Goal: Task Accomplishment & Management: Complete application form

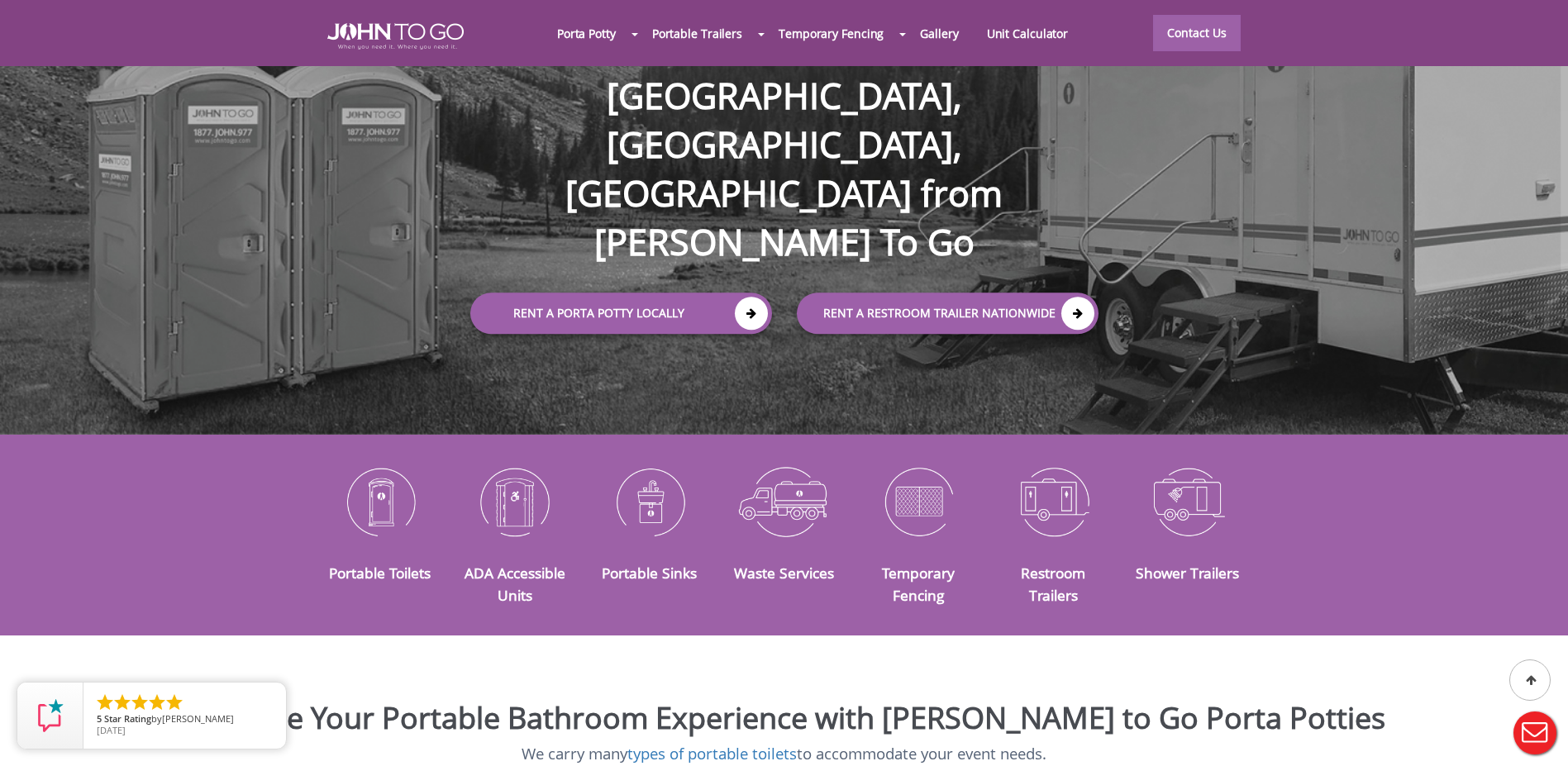
scroll to position [165, 0]
click at [622, 292] on link "Rent a Porta Potty Locally" at bounding box center [621, 313] width 302 height 42
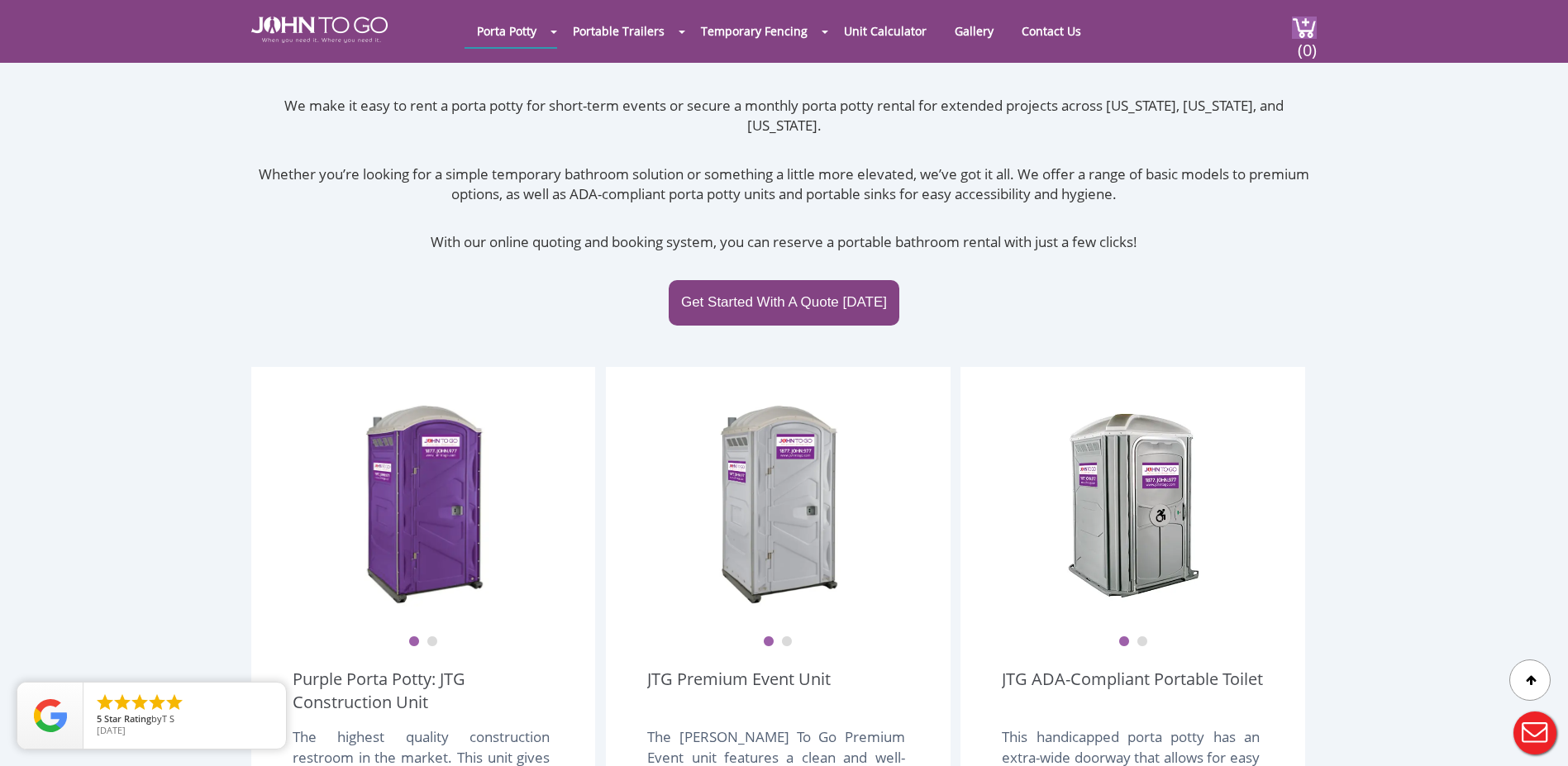
scroll to position [165, 0]
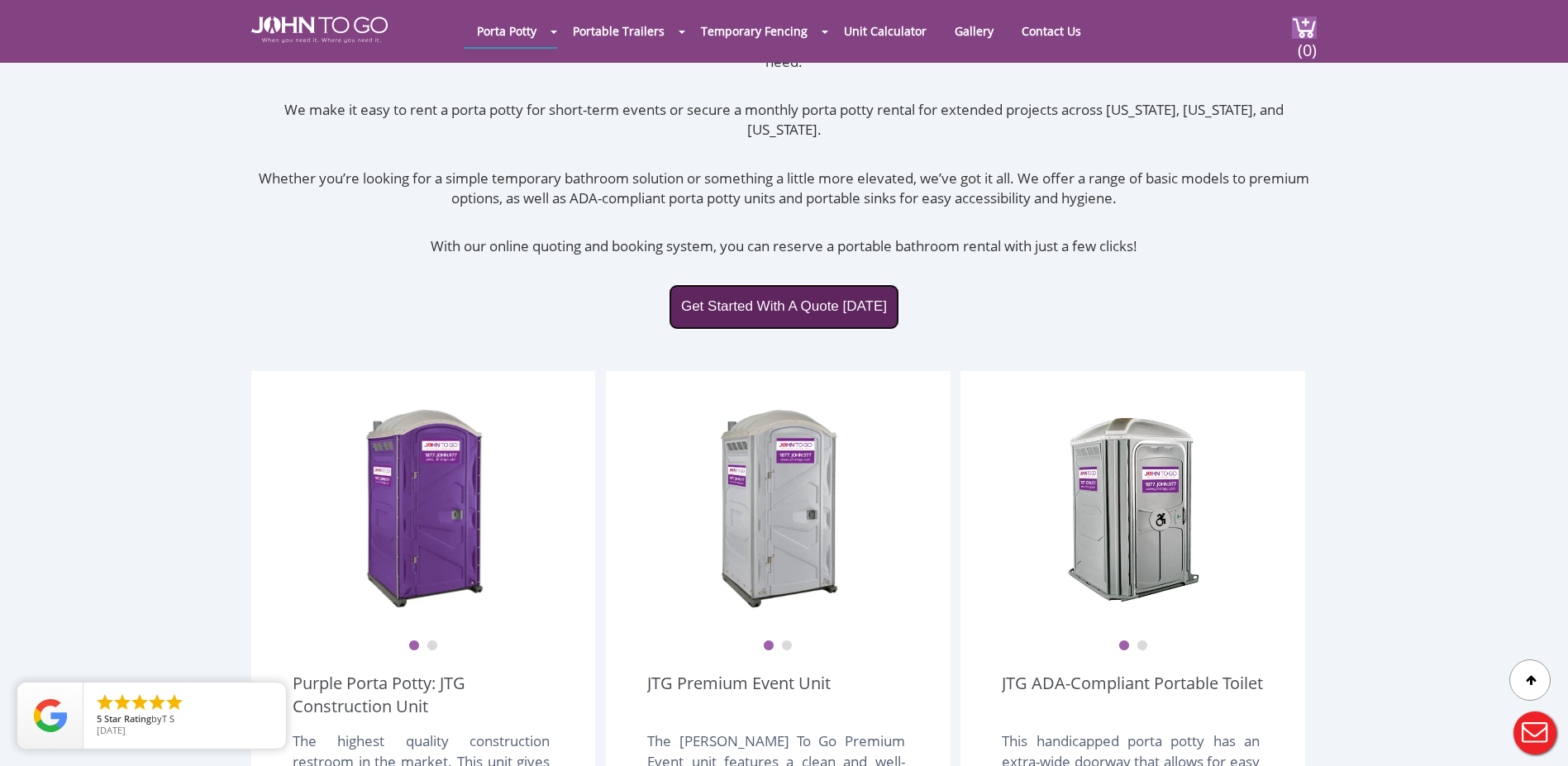
click at [771, 285] on link "Get Started With A Quote Today" at bounding box center [784, 306] width 230 height 44
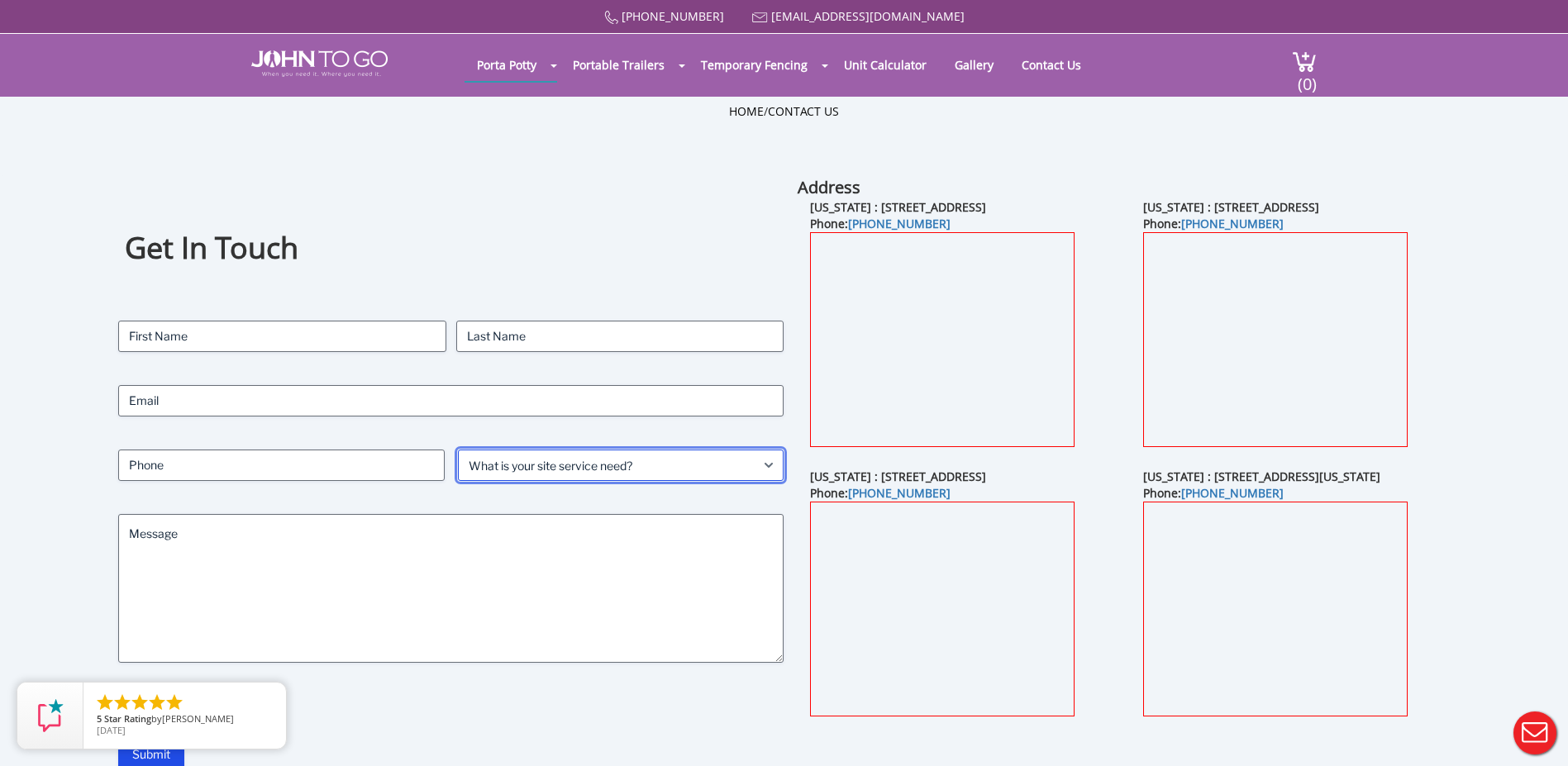
click at [616, 460] on select "What is your site service need? Consumer Construction - Commercial Construction…" at bounding box center [621, 465] width 326 height 32
select select "Event"
click at [458, 450] on select "What is your site service need? Consumer Construction - Commercial Construction…" at bounding box center [621, 465] width 326 height 32
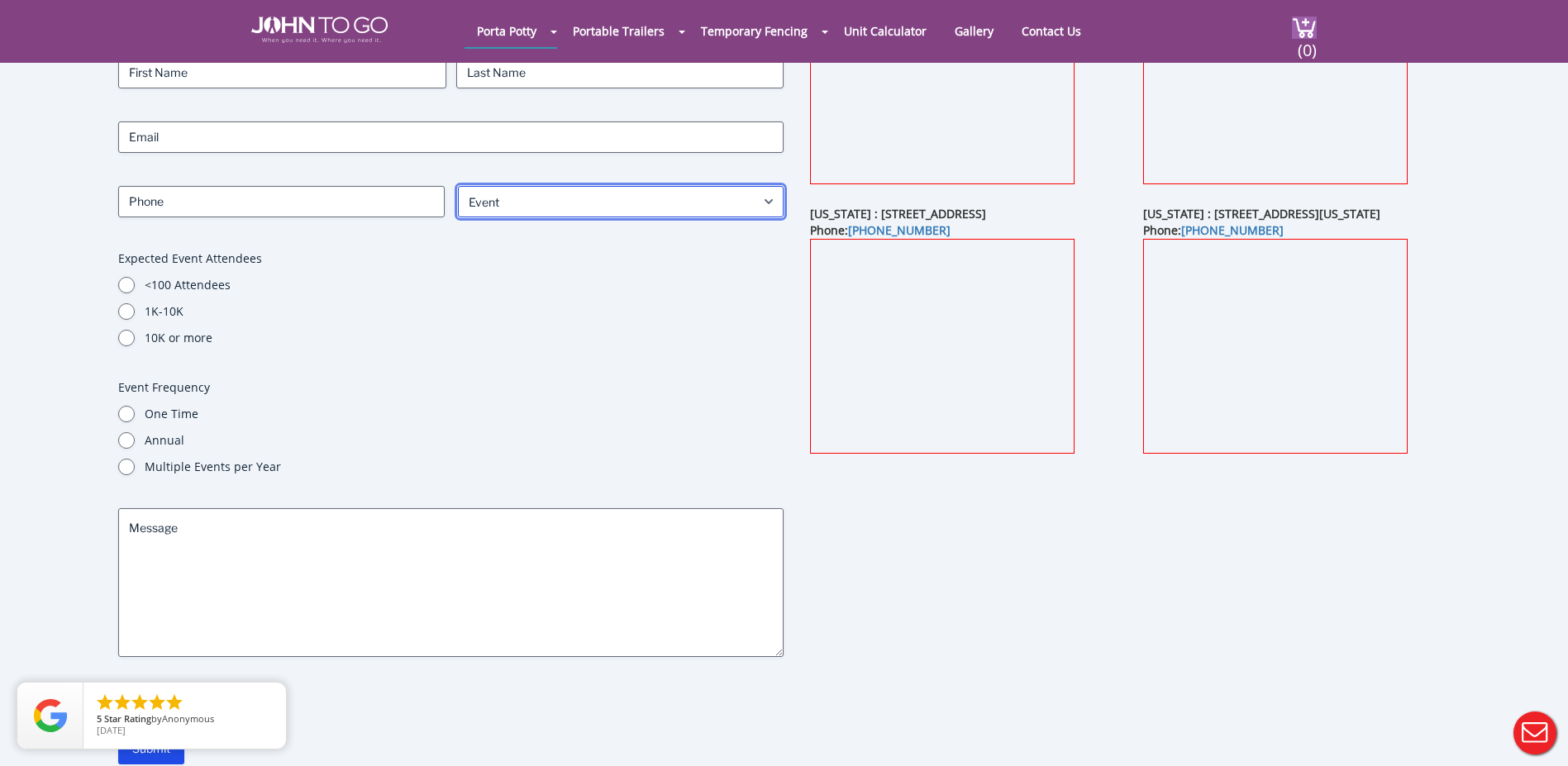
scroll to position [247, 0]
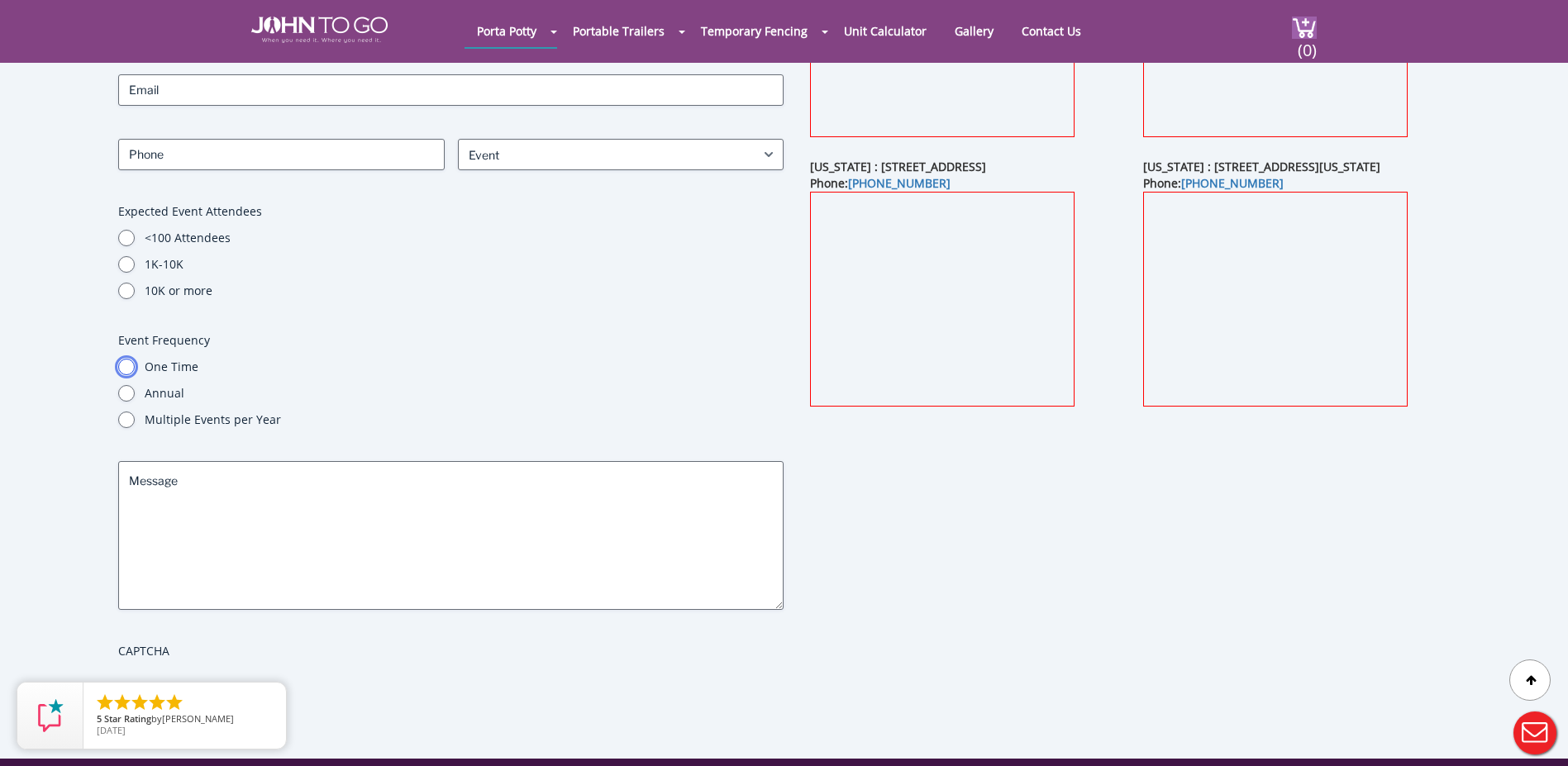
click at [122, 368] on input "One Time" at bounding box center [126, 367] width 16 height 16
radio input "true"
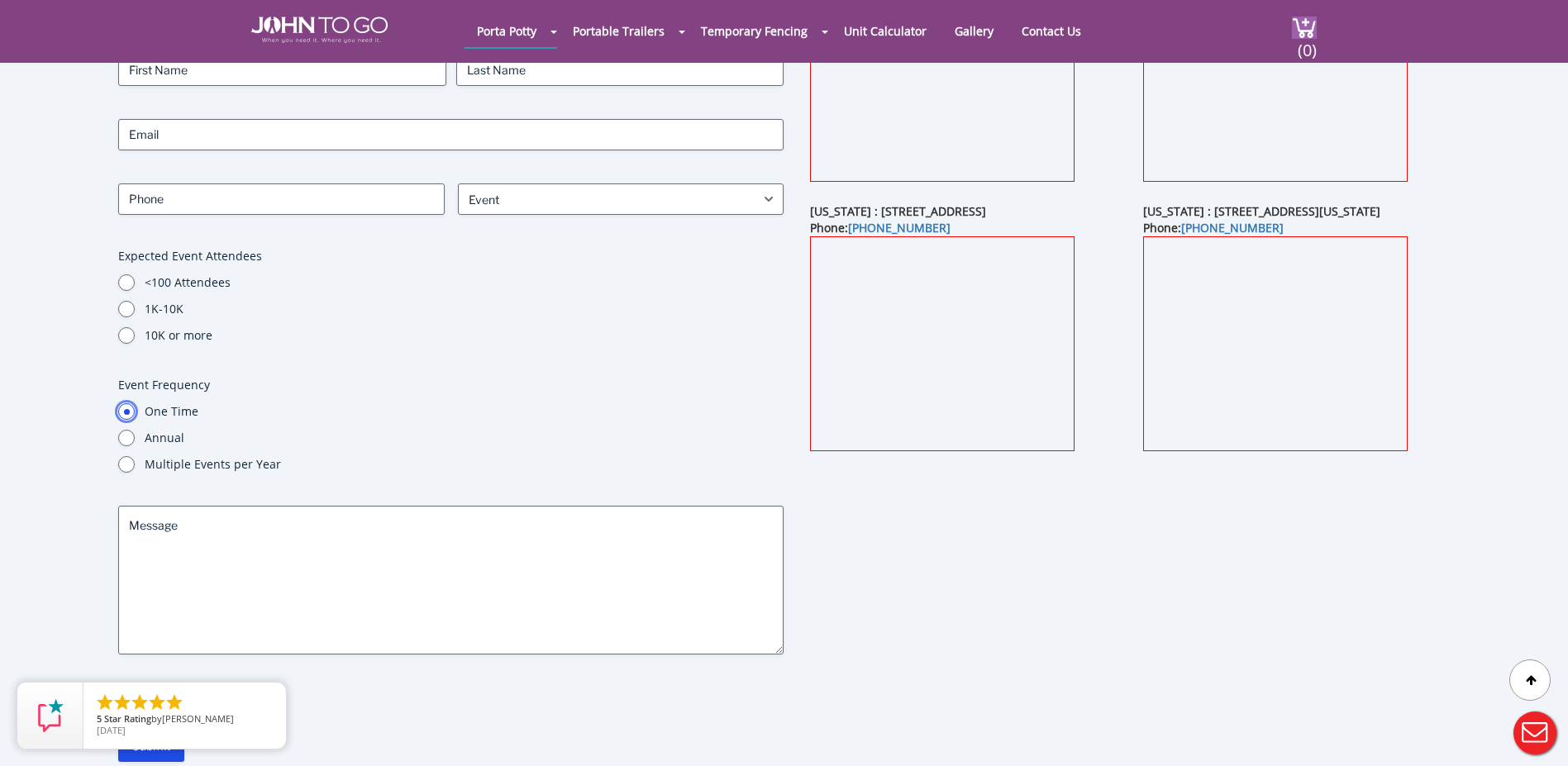
scroll to position [165, 0]
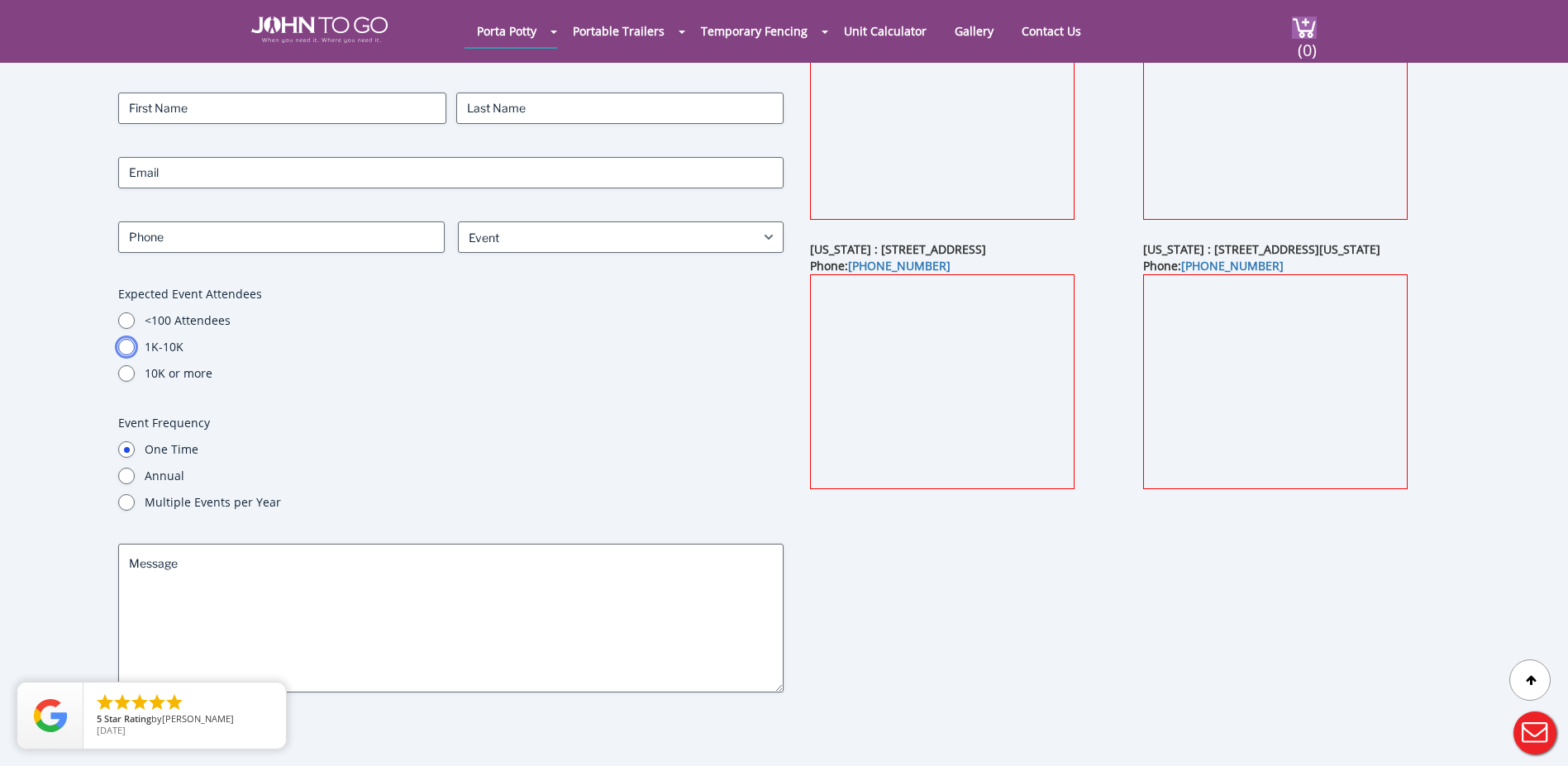
click at [127, 346] on input "1K-10K" at bounding box center [126, 347] width 16 height 16
radio input "true"
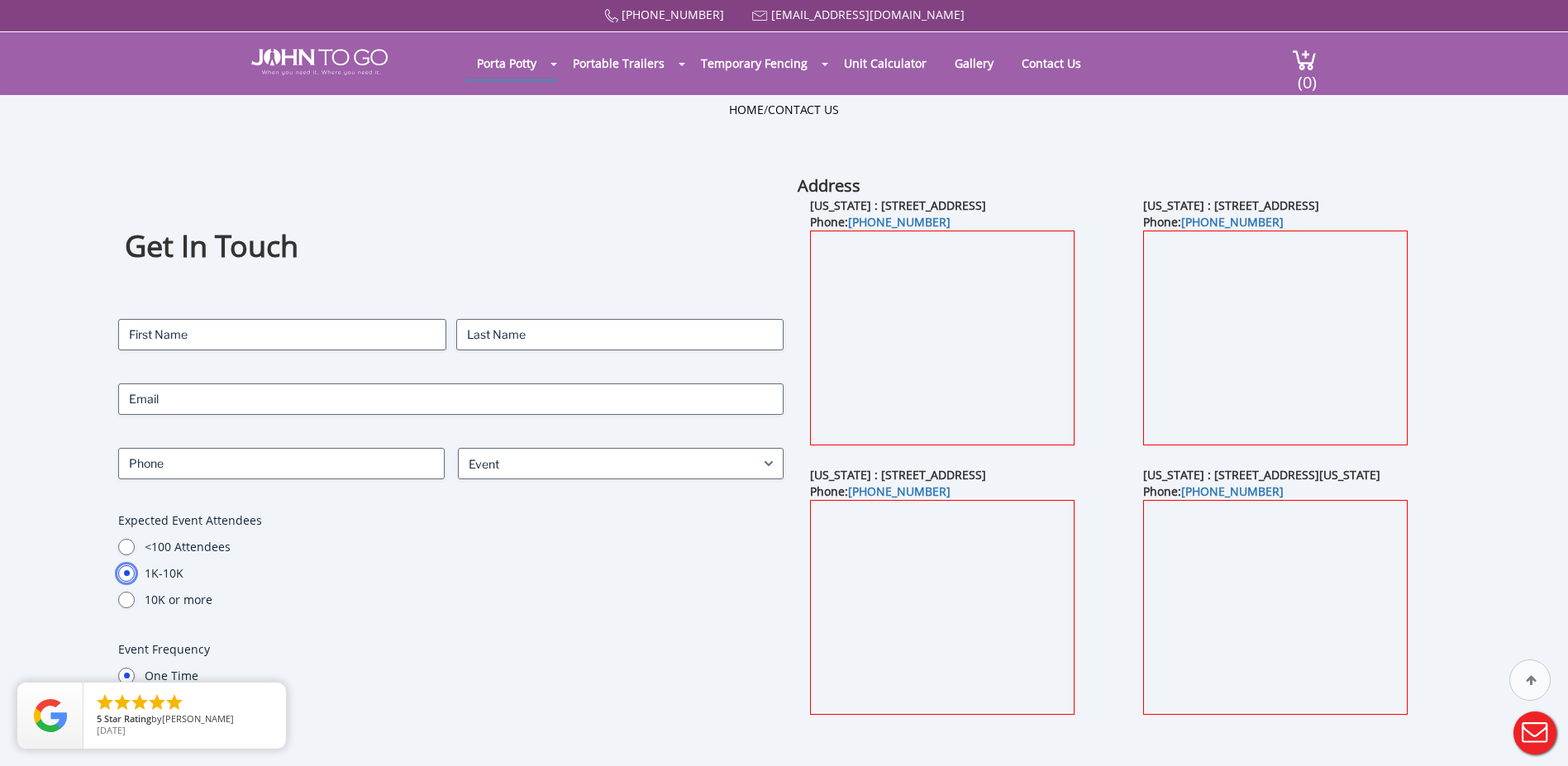
scroll to position [0, 0]
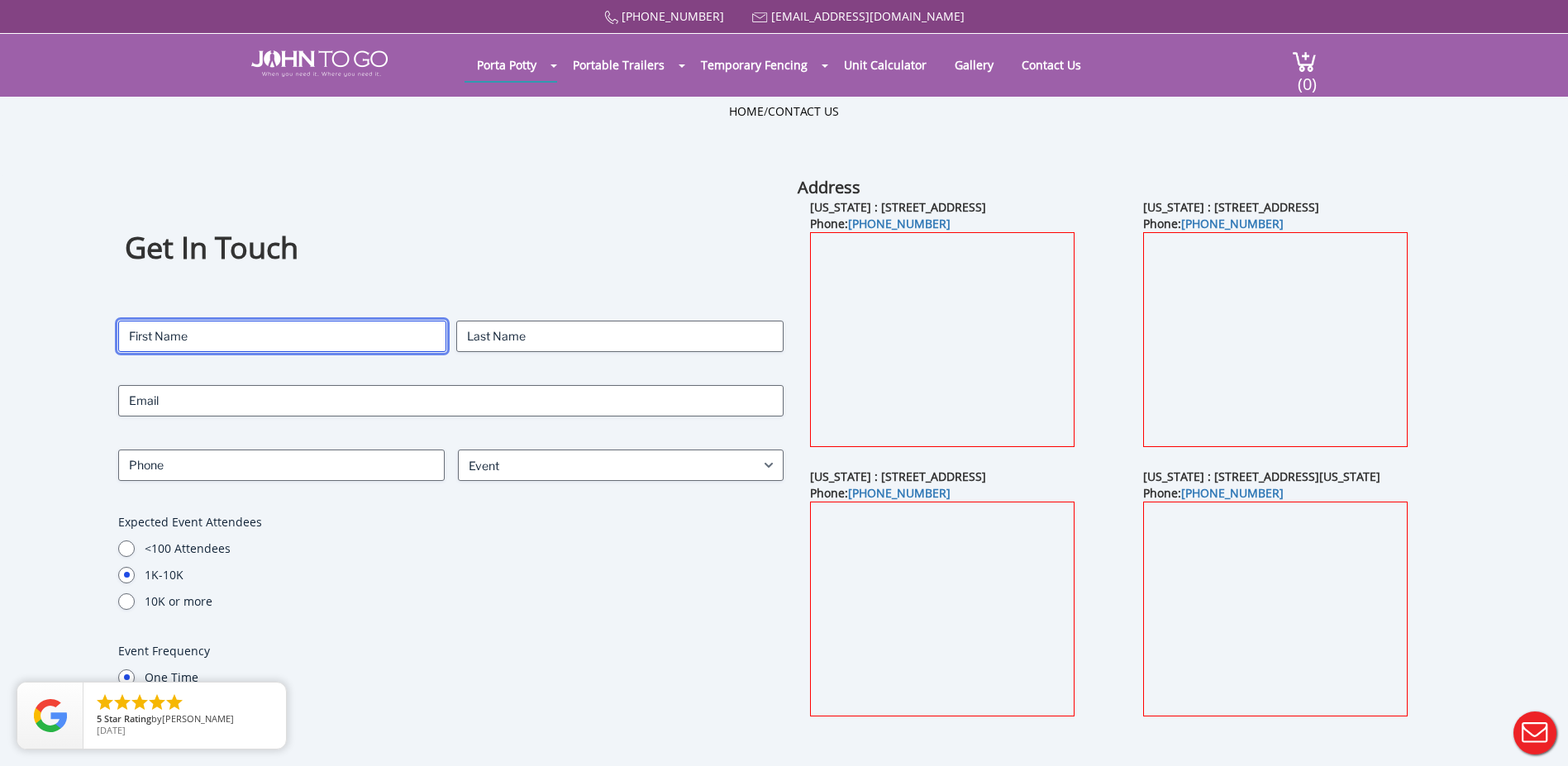
click at [291, 344] on input "First" at bounding box center [282, 336] width 328 height 32
type input "Everett"
type input "Ellis"
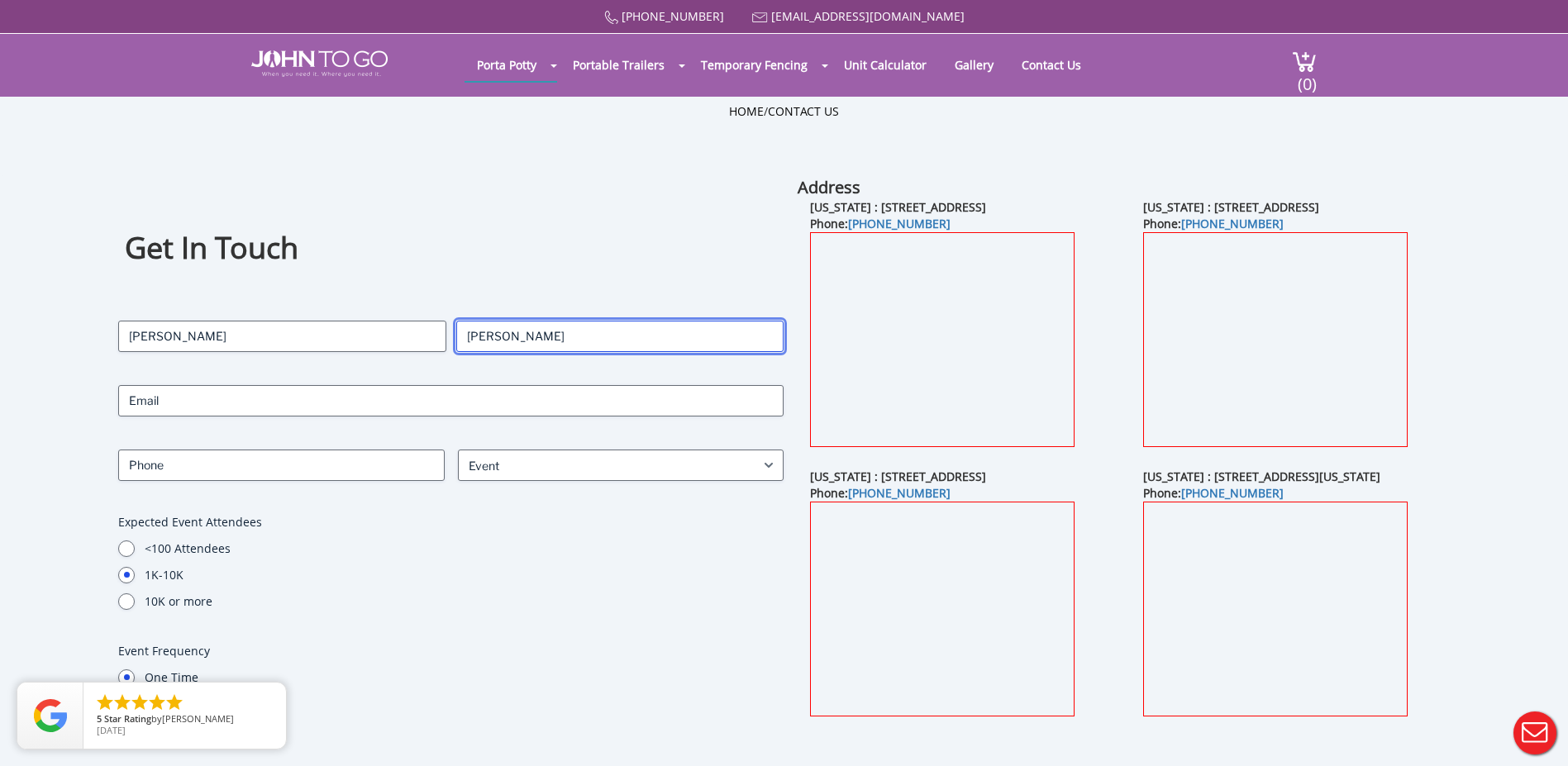
type input "info@lemonsoiree.com"
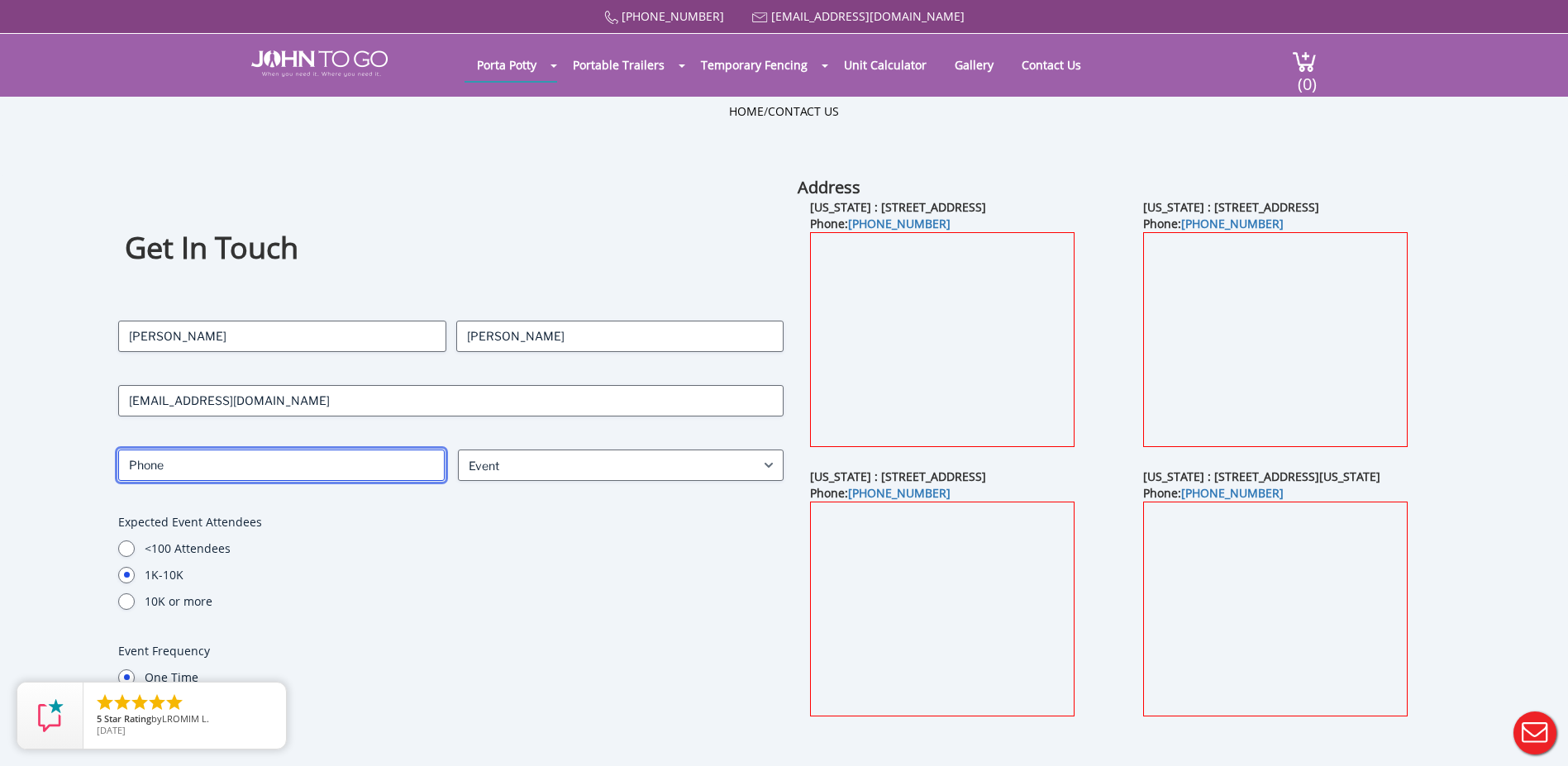
click at [317, 472] on input "Phone (Required)" at bounding box center [281, 465] width 326 height 32
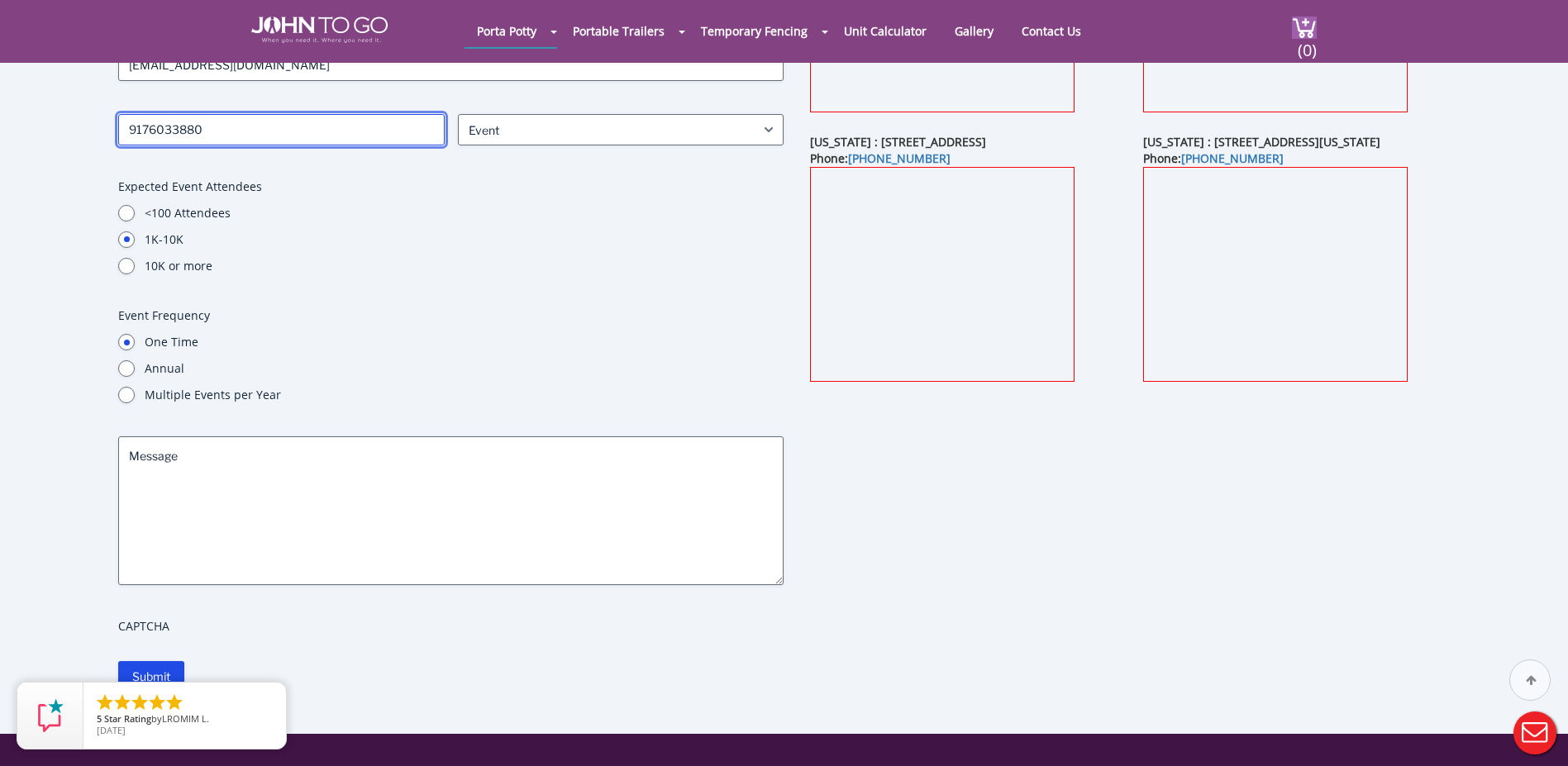
scroll to position [331, 0]
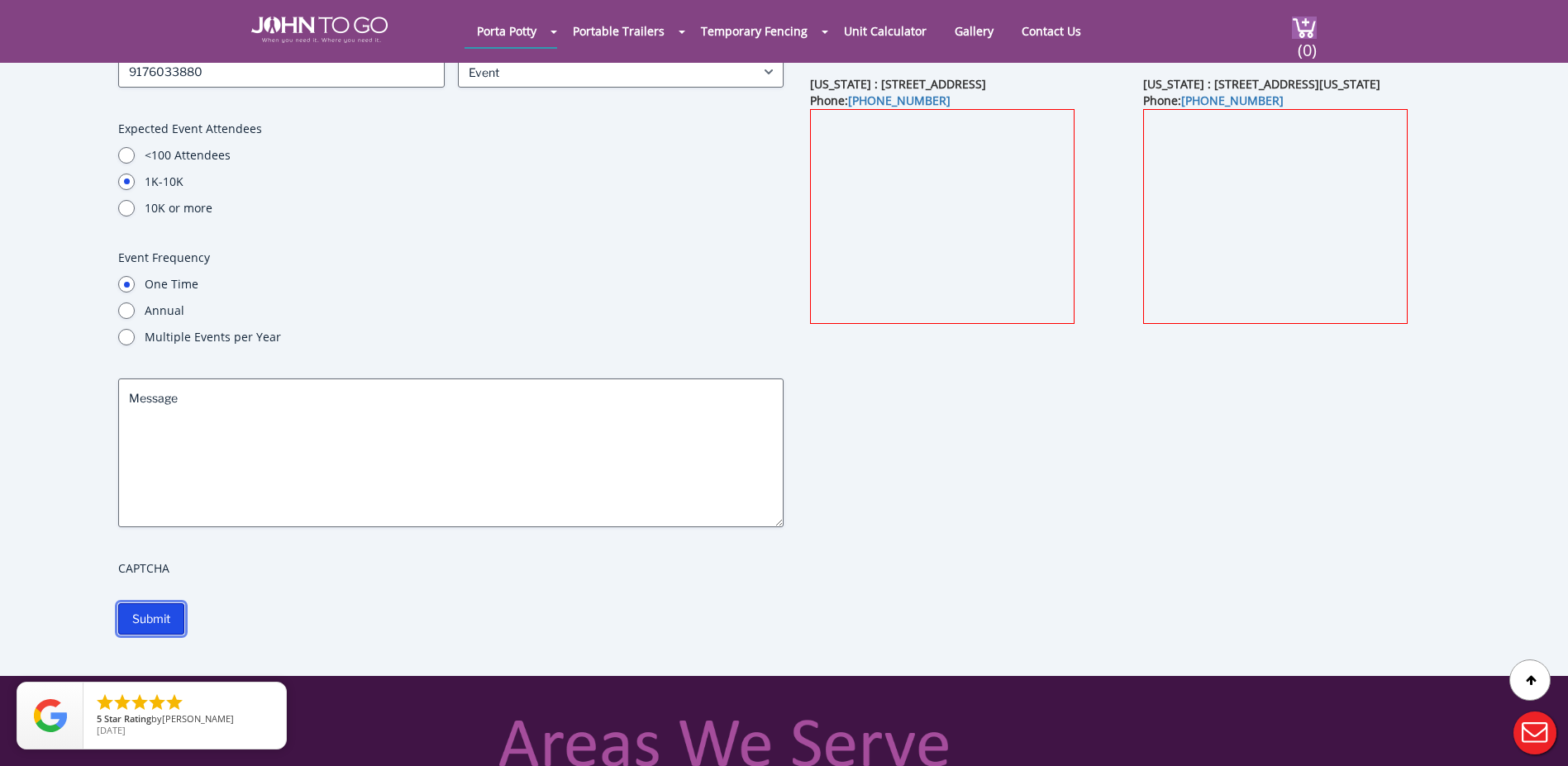
drag, startPoint x: 170, startPoint y: 616, endPoint x: 198, endPoint y: 604, distance: 30.5
click at [170, 616] on input "Submit" at bounding box center [151, 619] width 66 height 32
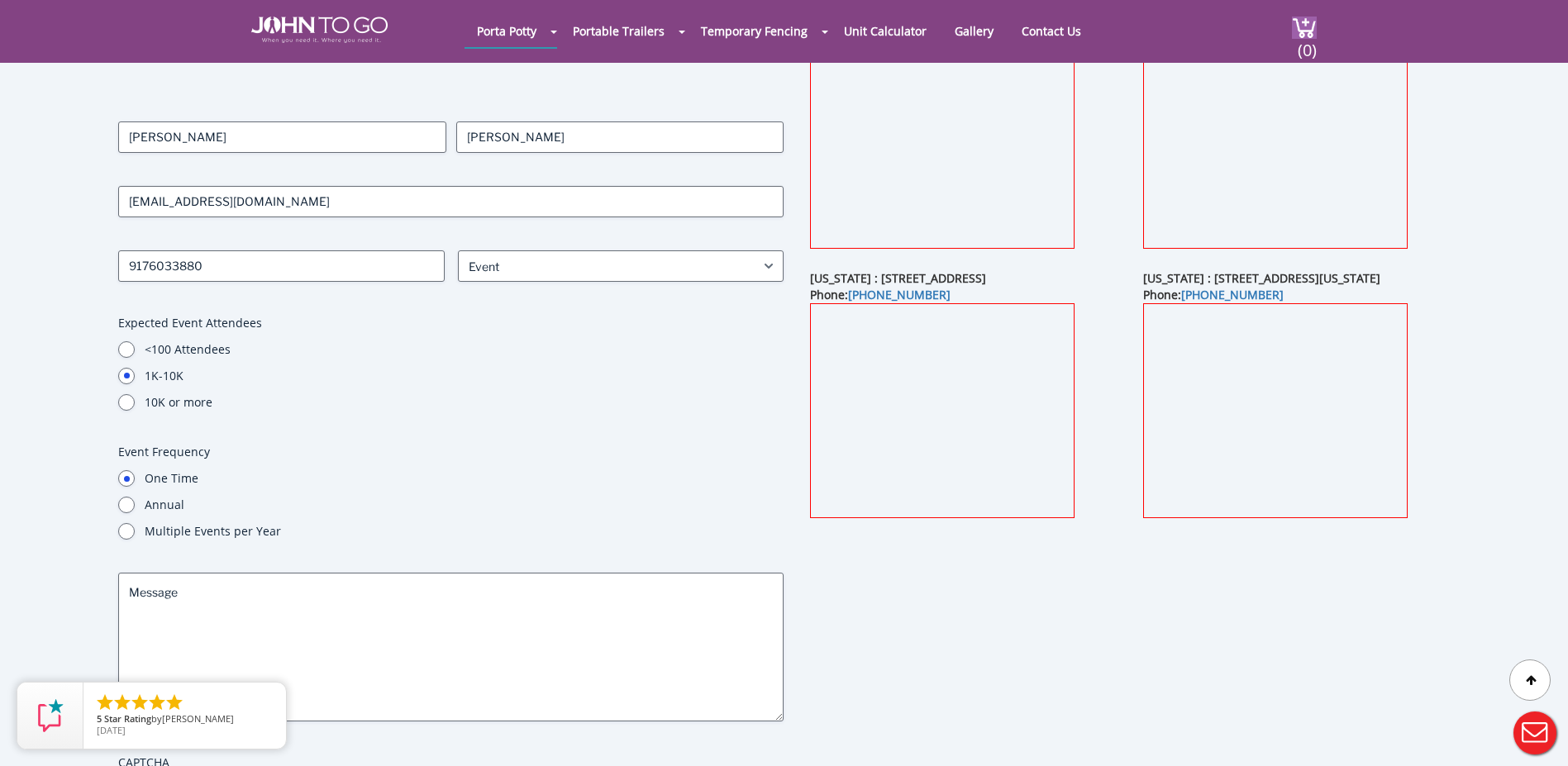
scroll to position [0, 0]
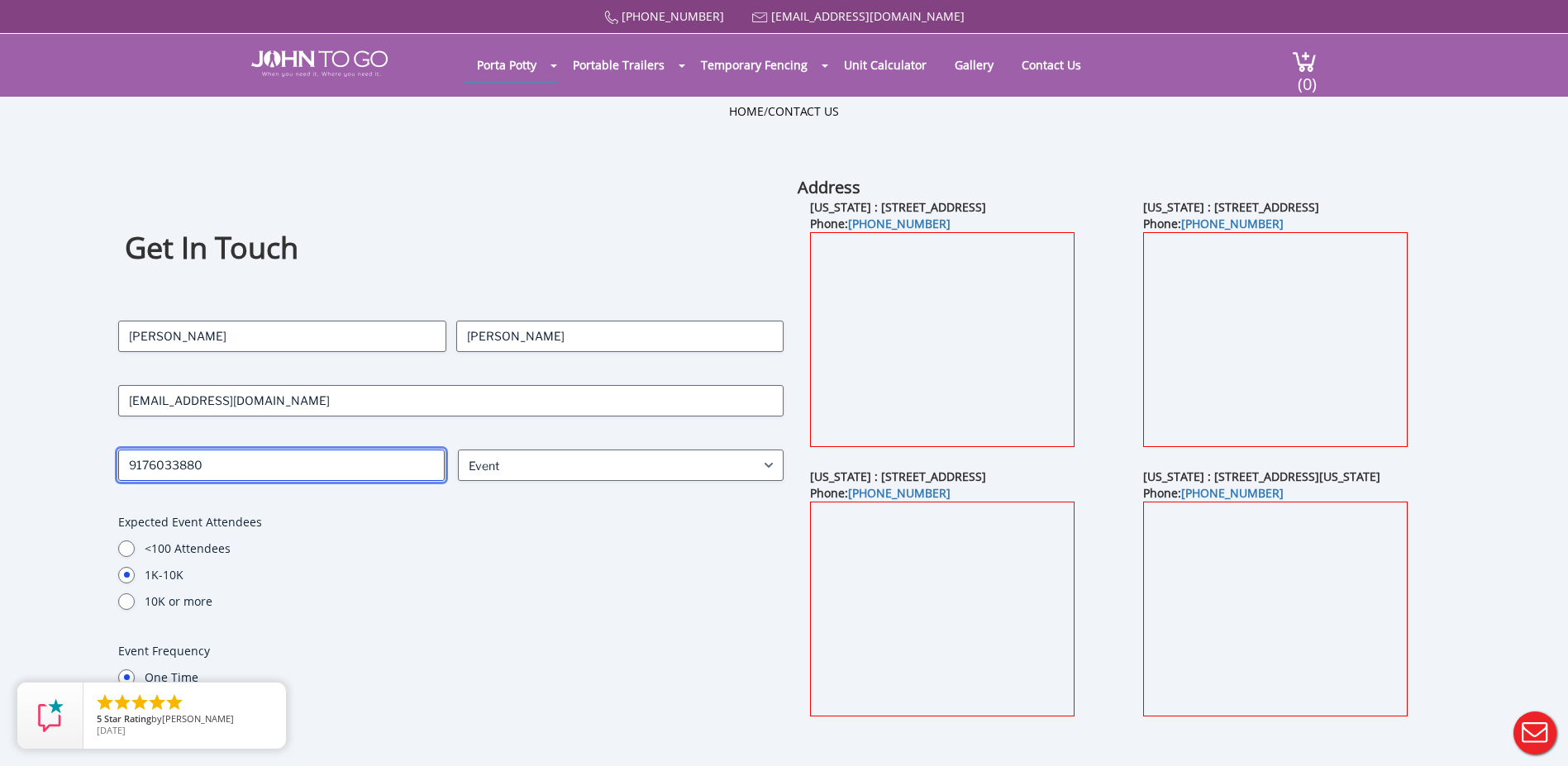
click at [412, 471] on input "9176033880" at bounding box center [281, 465] width 326 height 32
type input "9176033880"
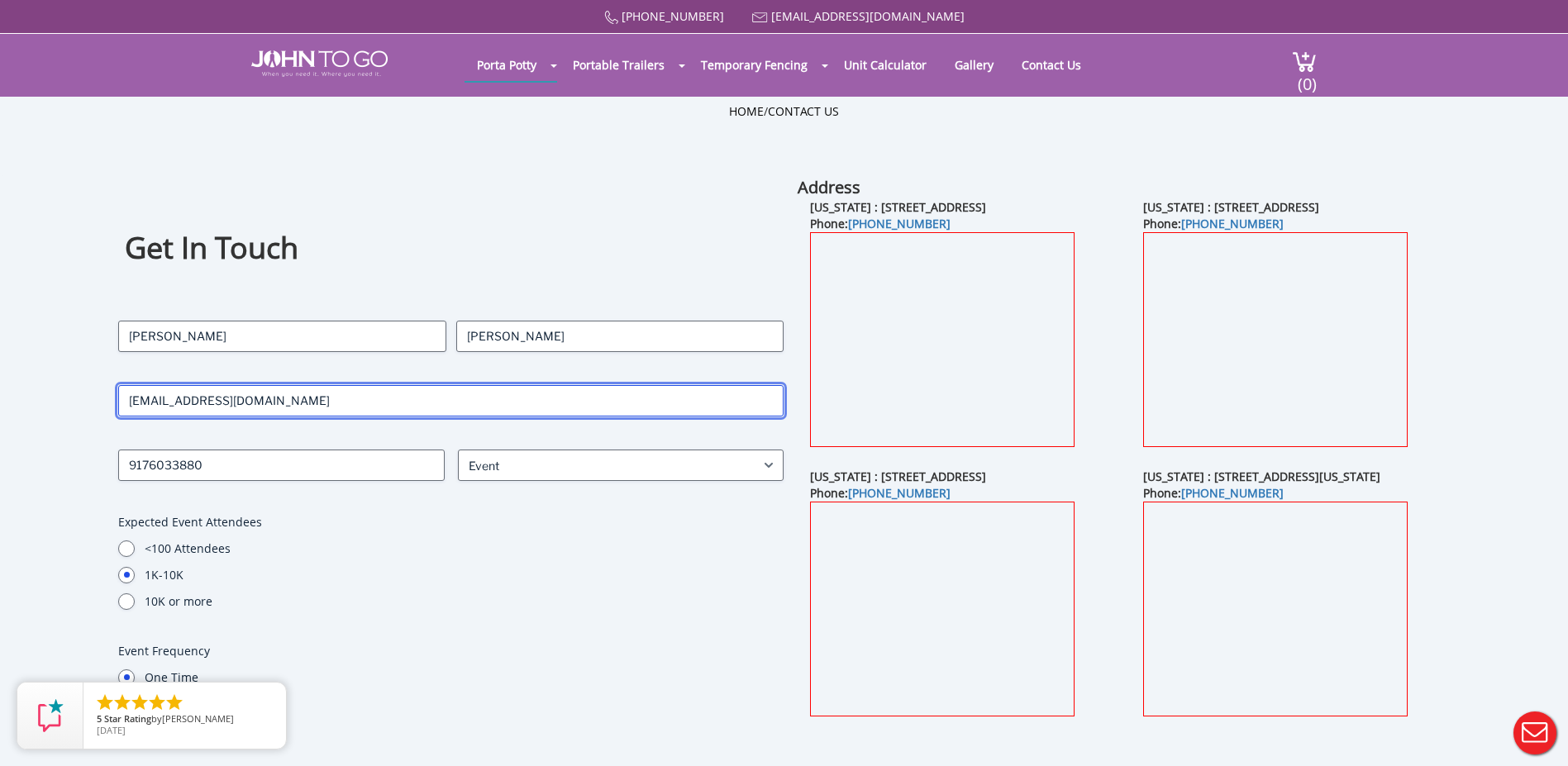
click at [324, 409] on input "info@lemonsoiree.com" at bounding box center [451, 401] width 666 height 32
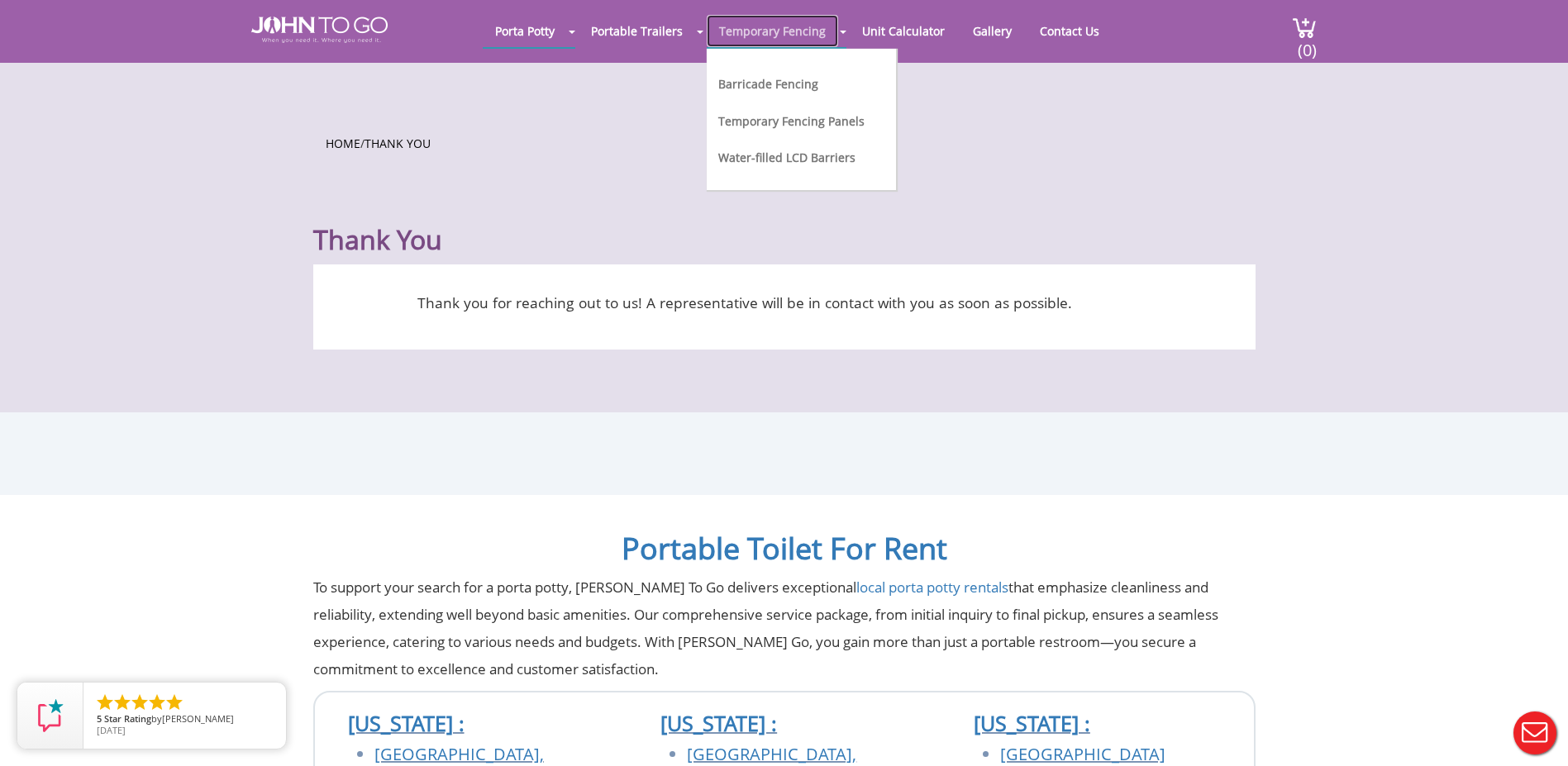
click at [768, 24] on link "Temporary Fencing" at bounding box center [772, 31] width 131 height 33
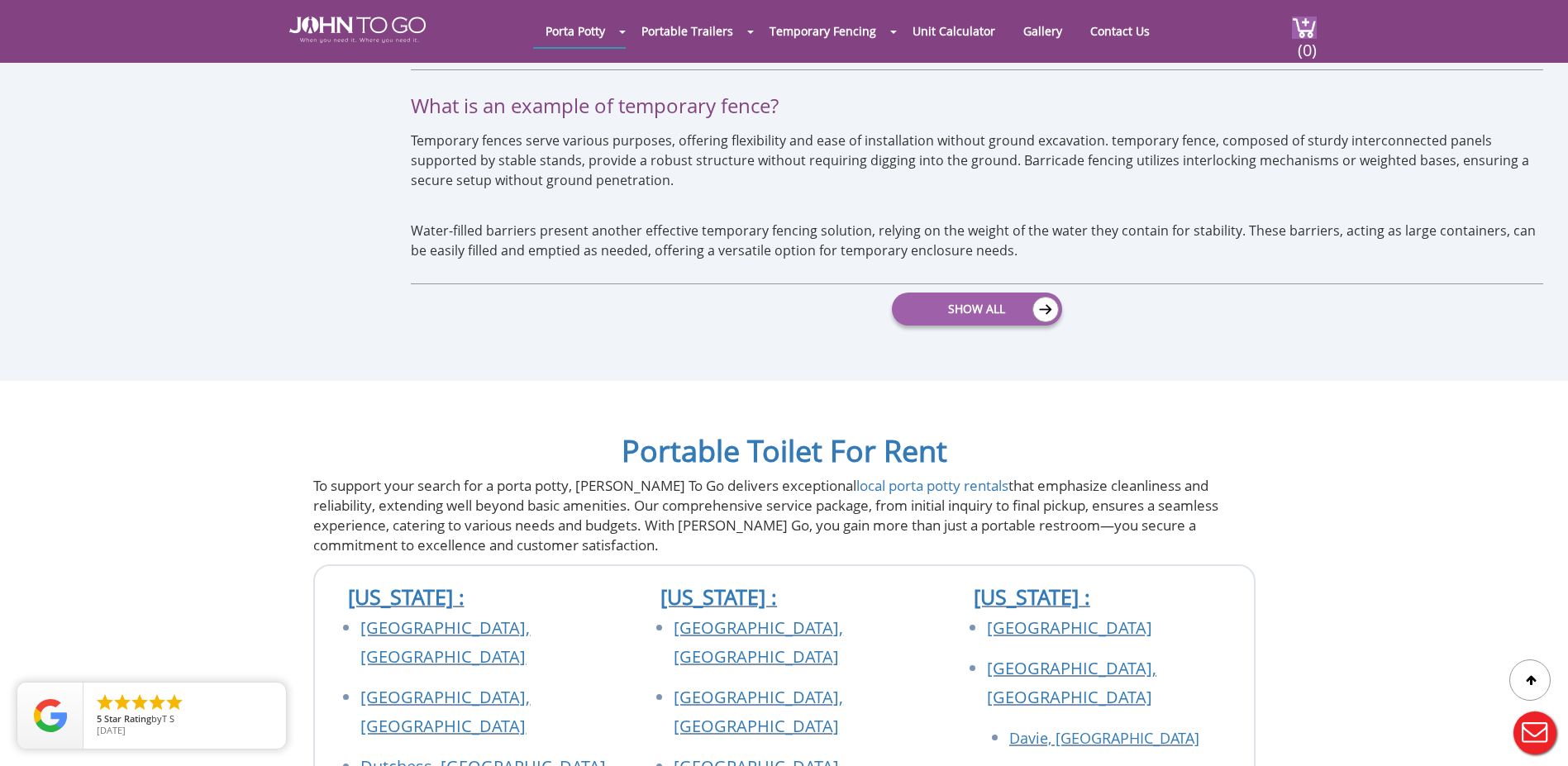
scroll to position [4380, 0]
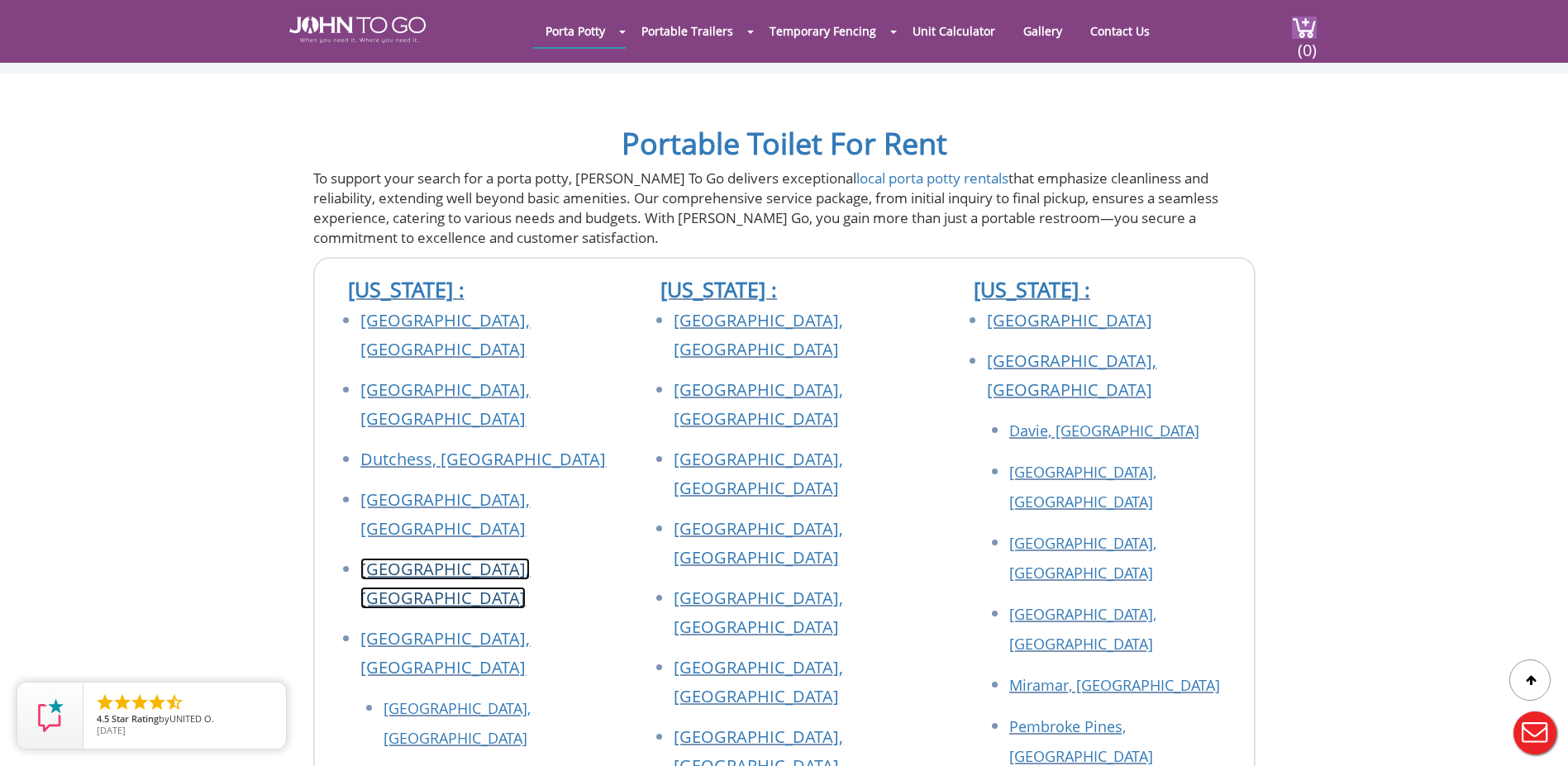
click at [403, 558] on link "[GEOGRAPHIC_DATA], [GEOGRAPHIC_DATA]" at bounding box center [444, 583] width 170 height 52
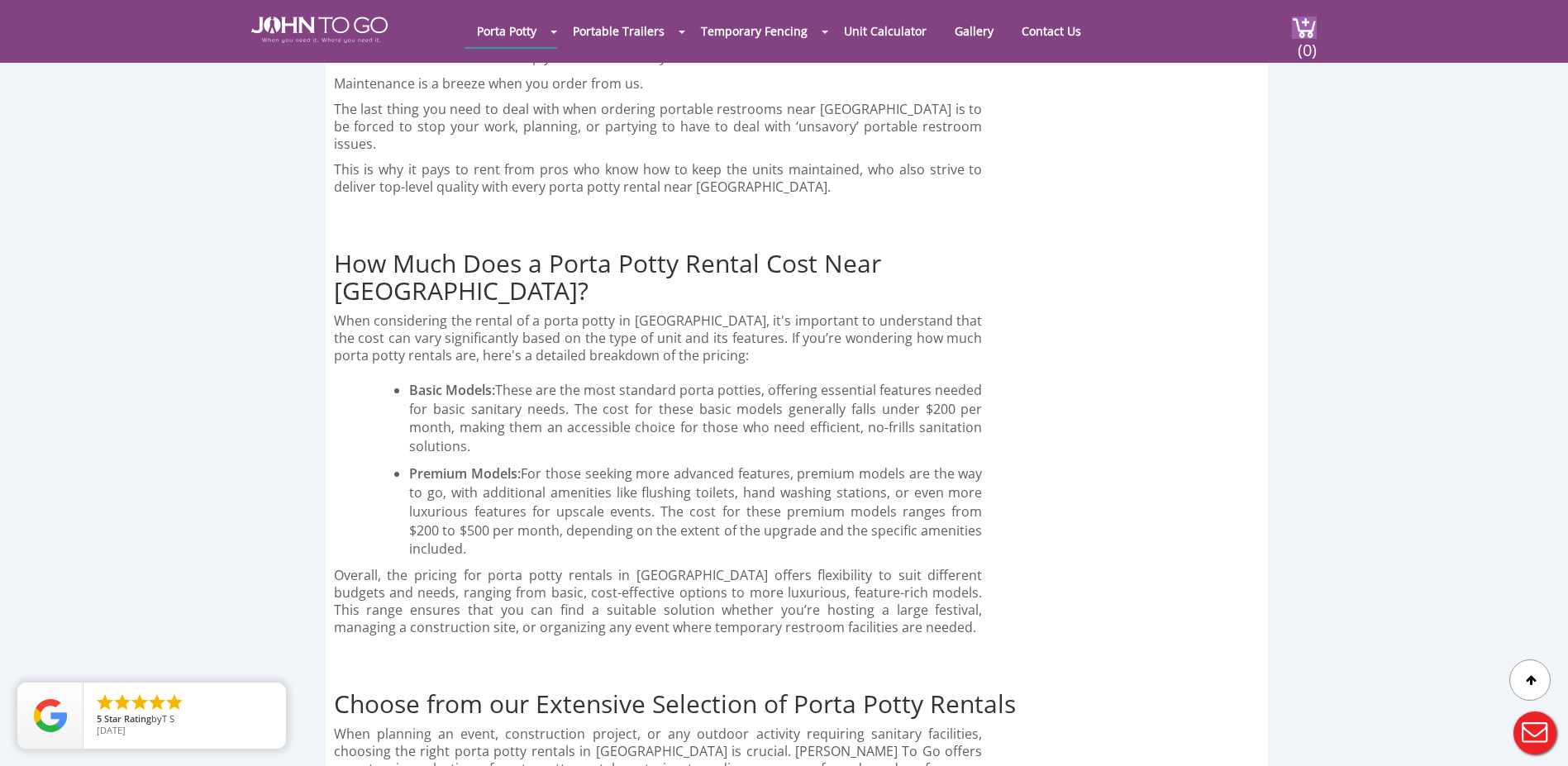
scroll to position [4545, 0]
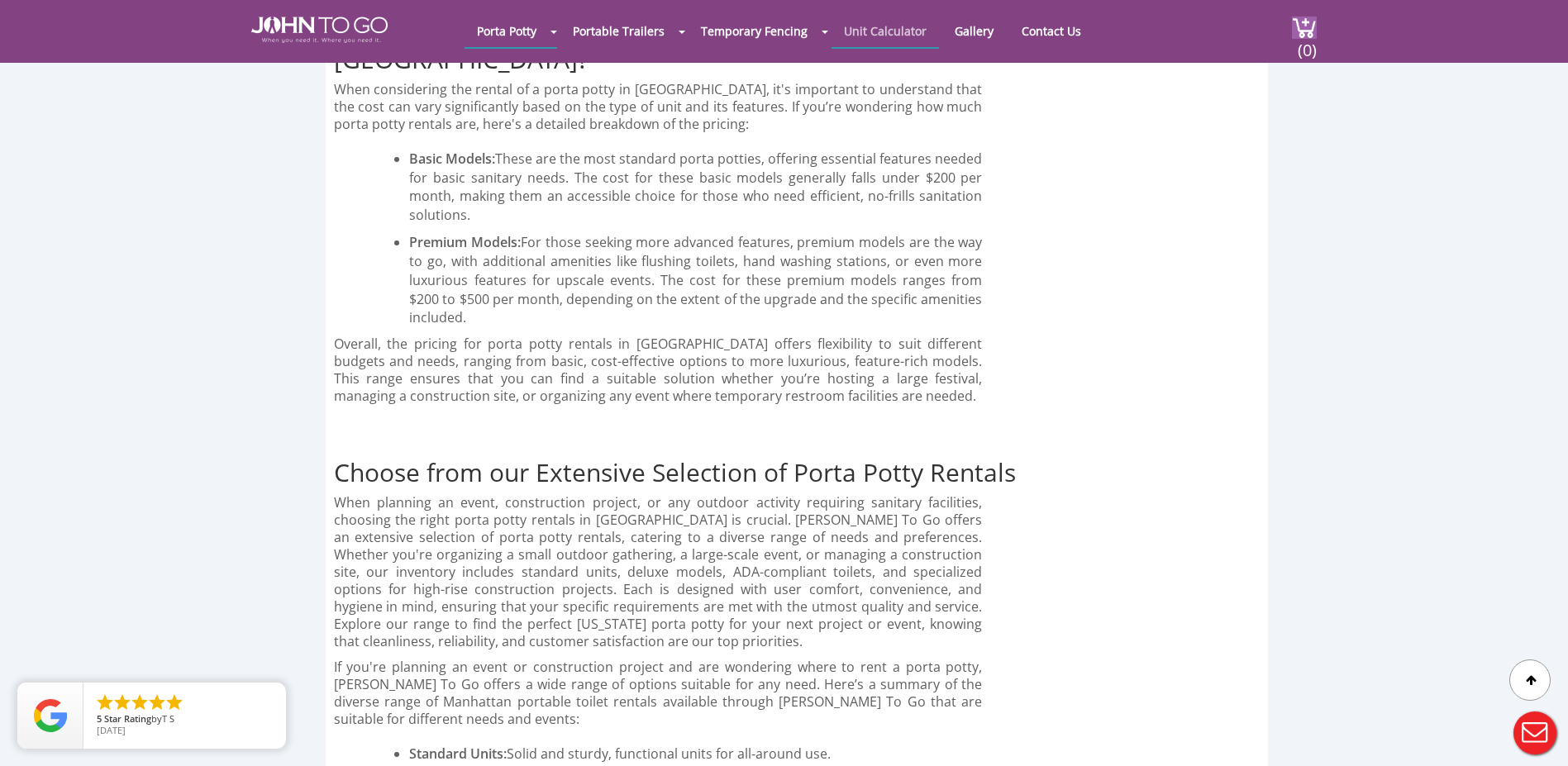
click at [875, 24] on link "Unit Calculator" at bounding box center [885, 31] width 108 height 33
click at [962, 30] on link "Gallery" at bounding box center [974, 31] width 63 height 33
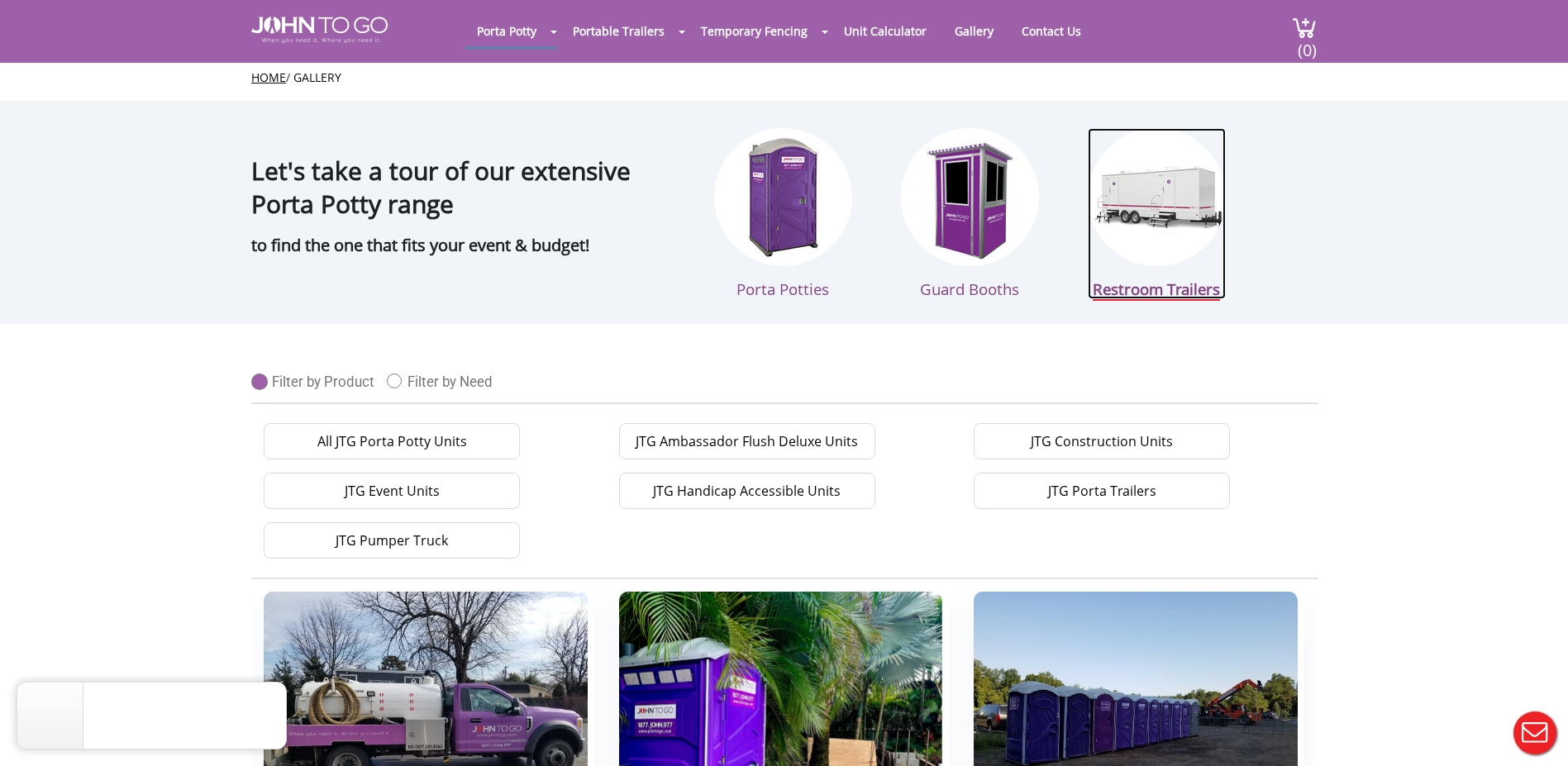
click at [1151, 192] on img at bounding box center [1157, 197] width 138 height 138
